Goal: Task Accomplishment & Management: Manage account settings

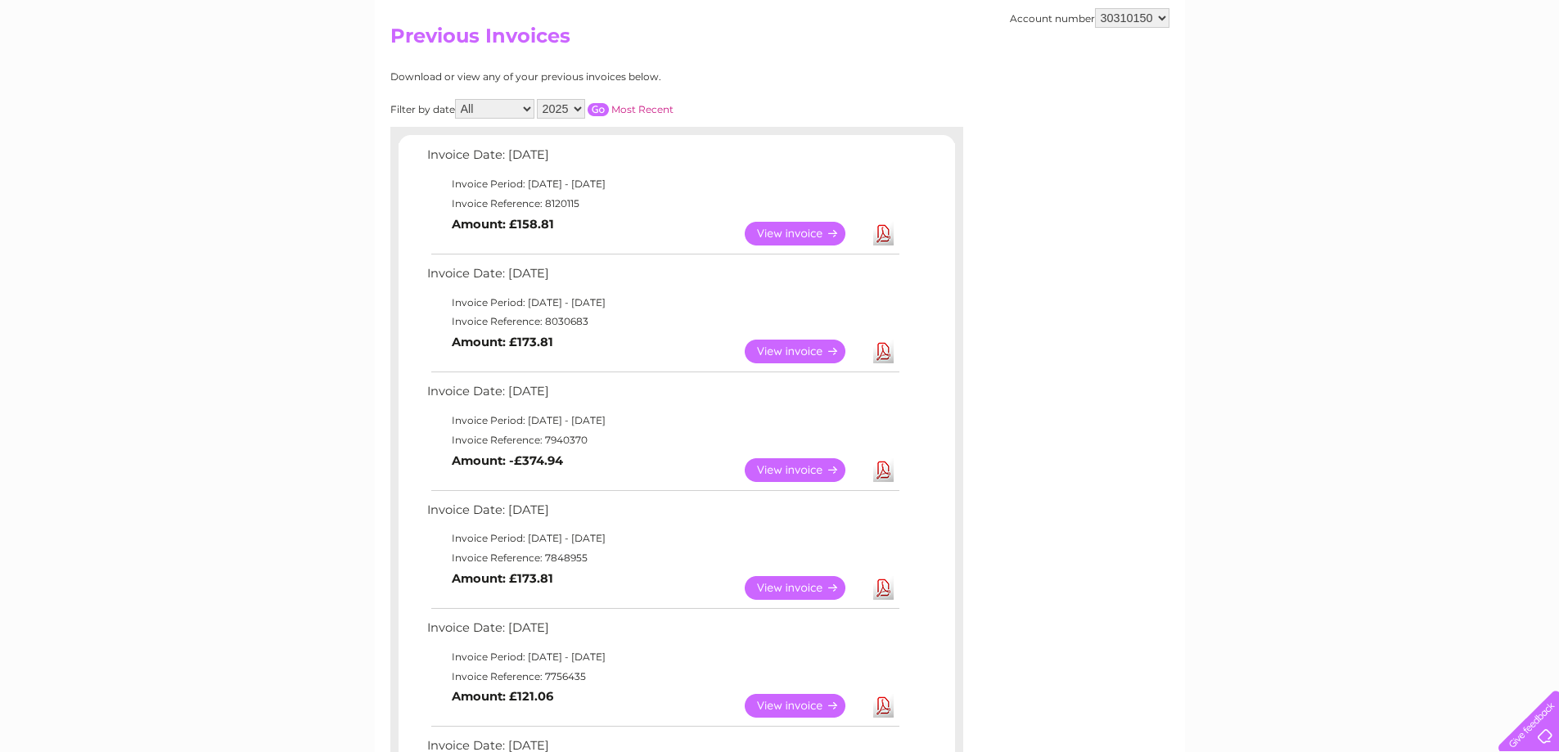
scroll to position [164, 0]
click at [796, 467] on link "View" at bounding box center [805, 470] width 120 height 24
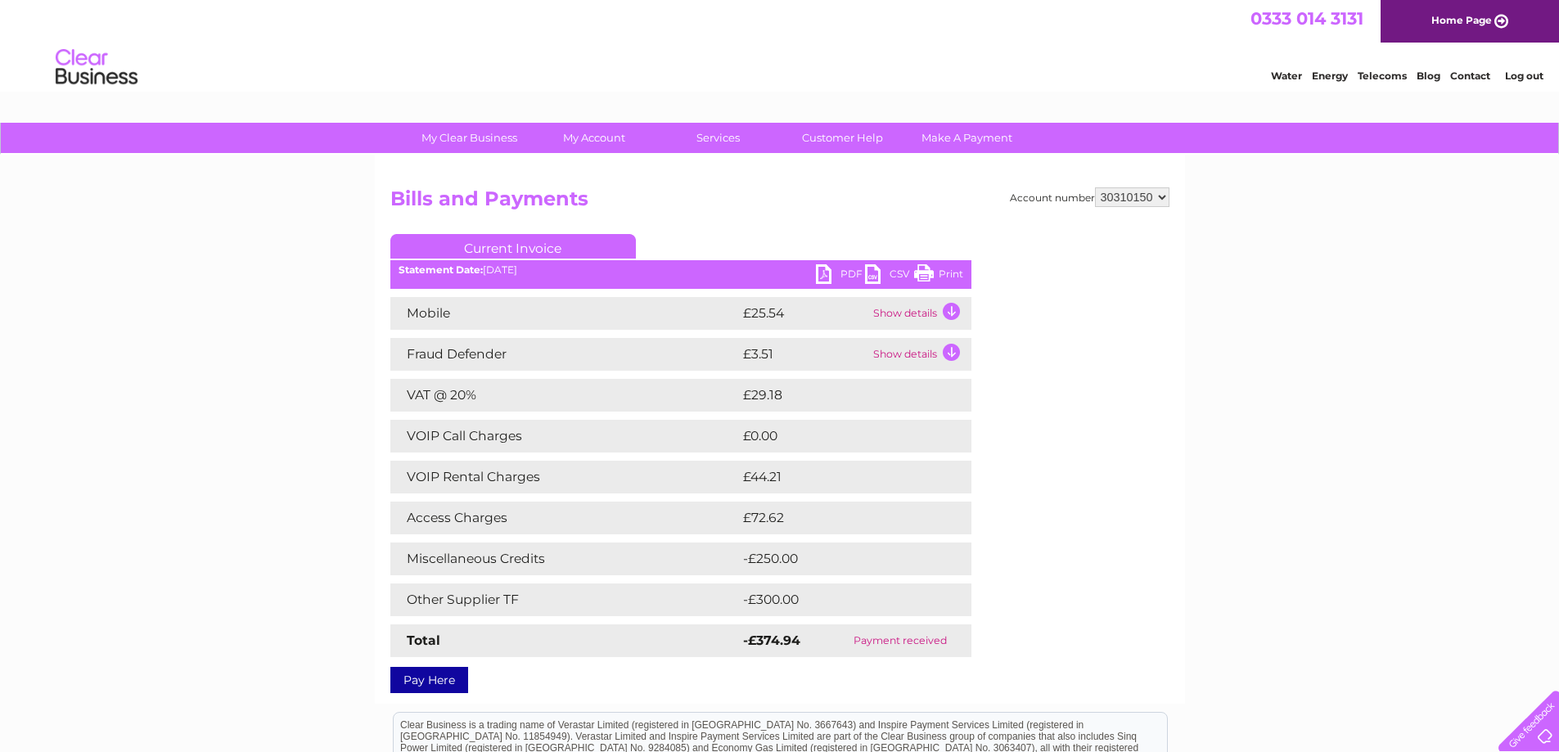
click at [1534, 73] on link "Log out" at bounding box center [1524, 76] width 38 height 12
